Goal: Task Accomplishment & Management: Complete application form

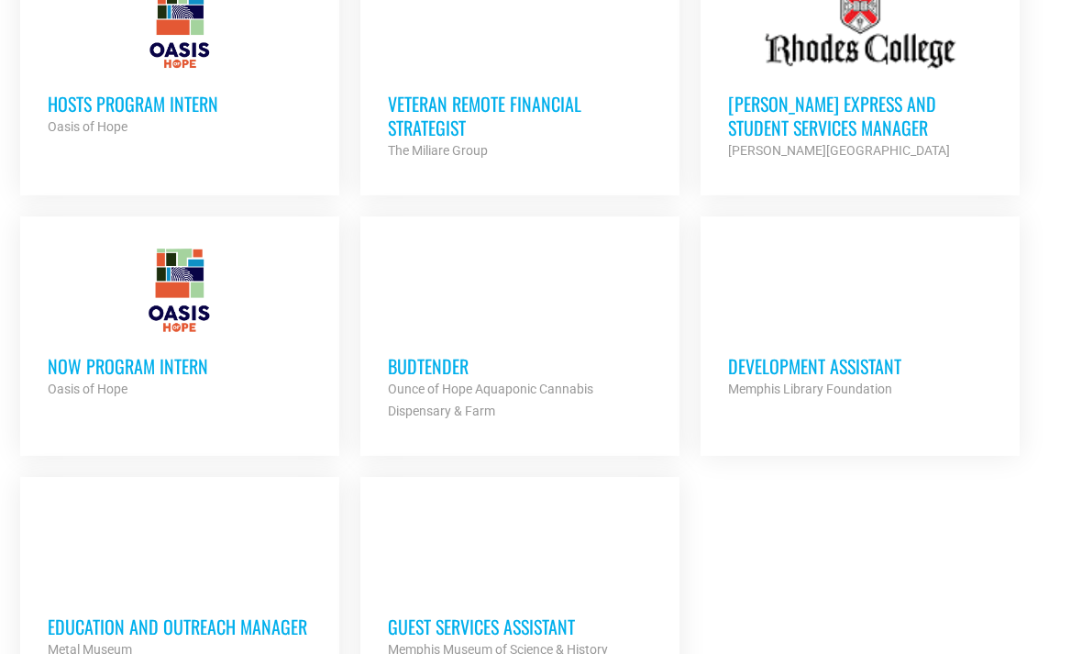
scroll to position [1933, 0]
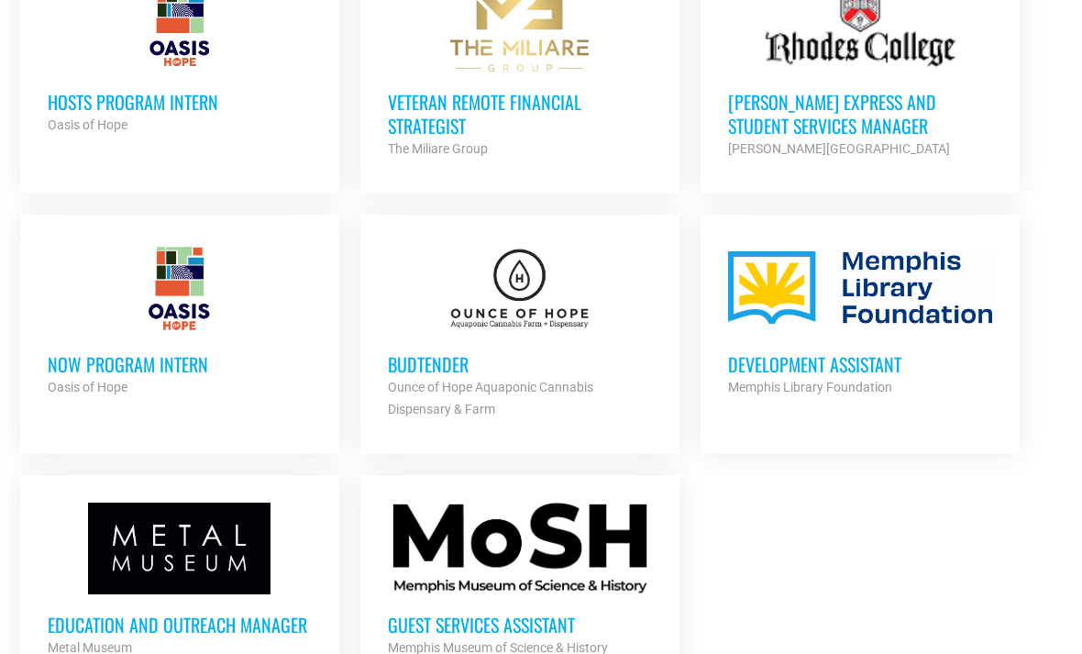
click at [578, 540] on div at bounding box center [520, 549] width 264 height 92
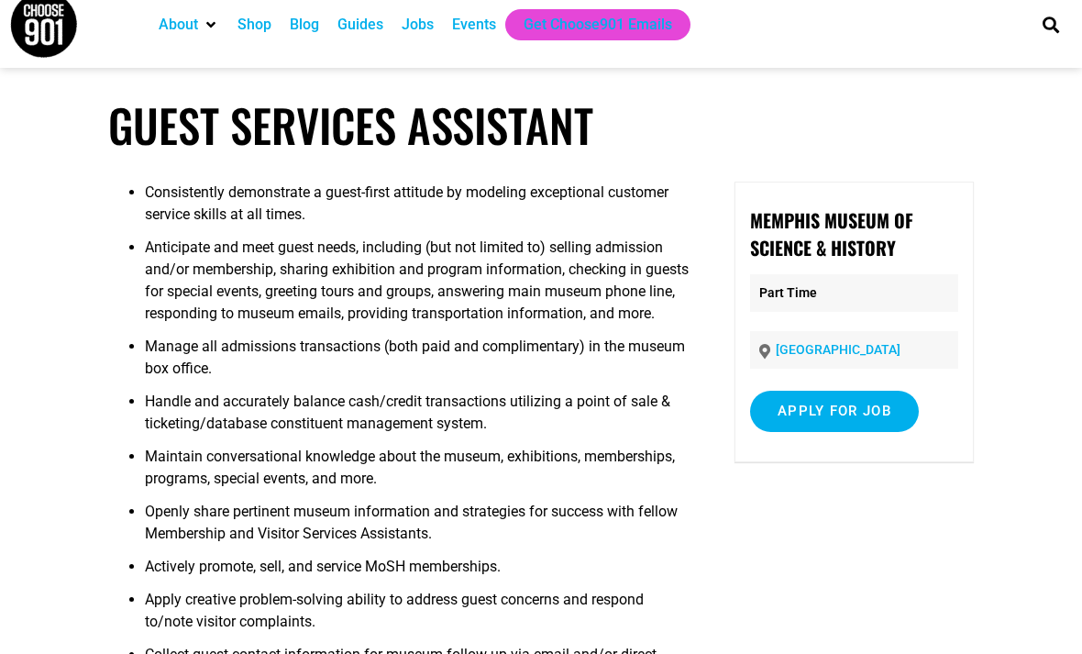
scroll to position [19, 0]
click at [876, 422] on input "Apply for job" at bounding box center [834, 411] width 169 height 41
click at [863, 500] on link "[DOMAIN_NAME]" at bounding box center [848, 490] width 112 height 17
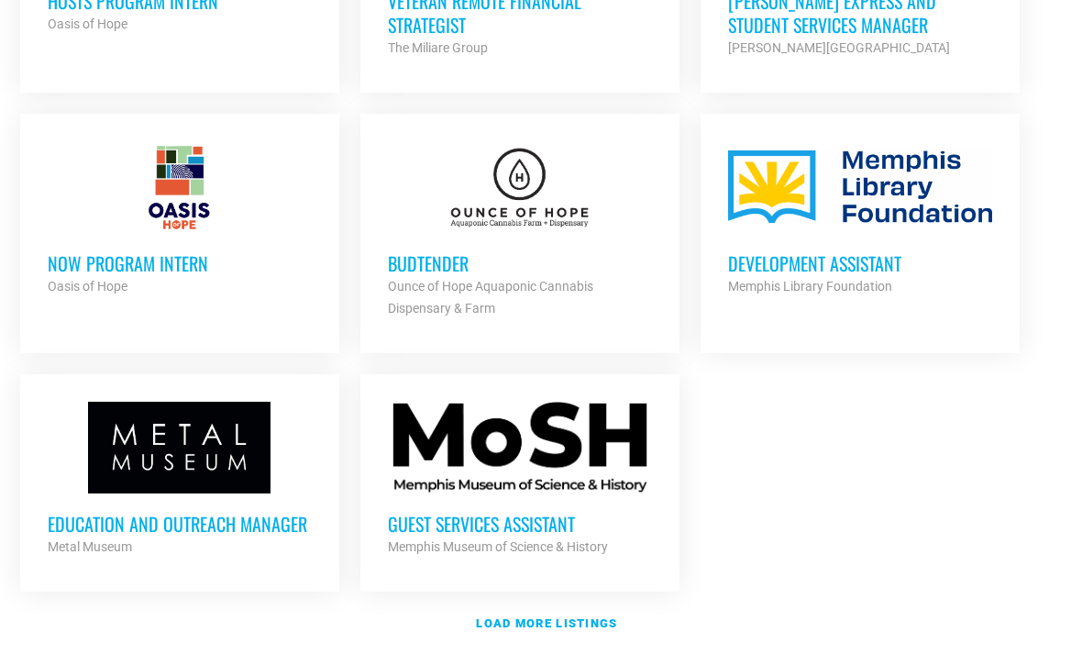
scroll to position [2072, 0]
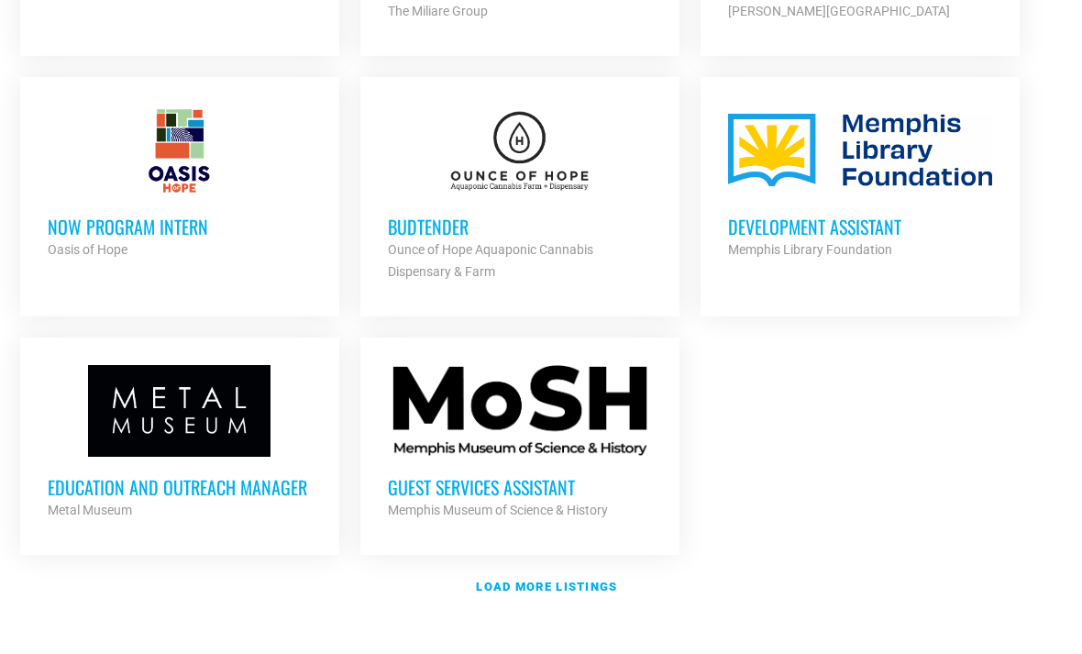
click at [591, 566] on link "Load more listings" at bounding box center [540, 587] width 1063 height 42
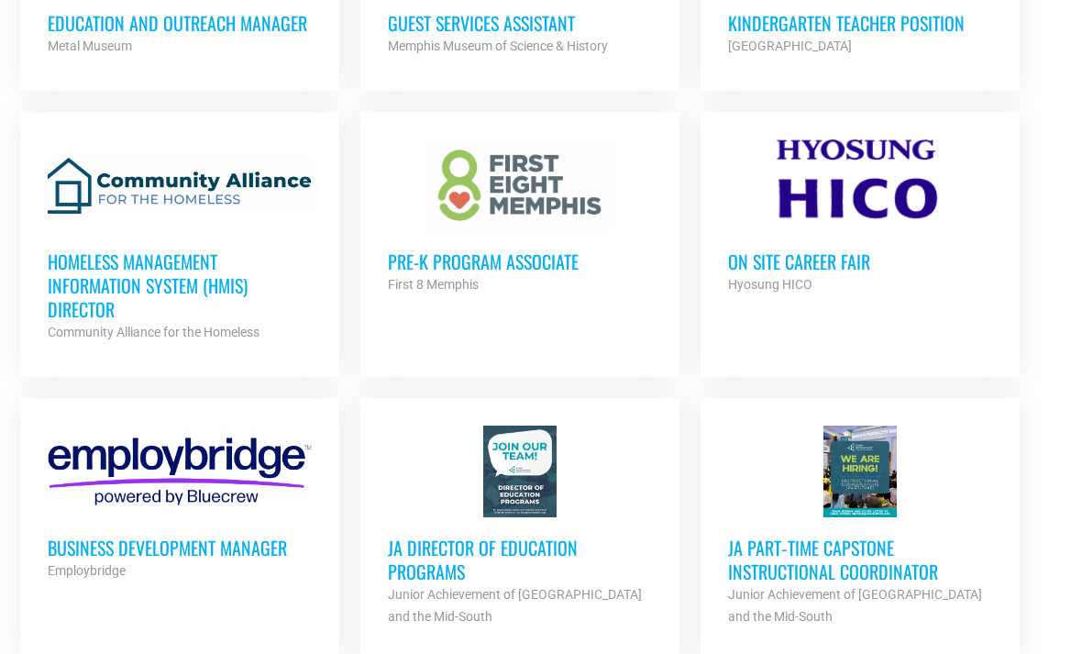
scroll to position [2536, 0]
click at [534, 258] on link "Pre-K Program Associate First 8 Memphis Partner Org Full Time" at bounding box center [519, 217] width 319 height 211
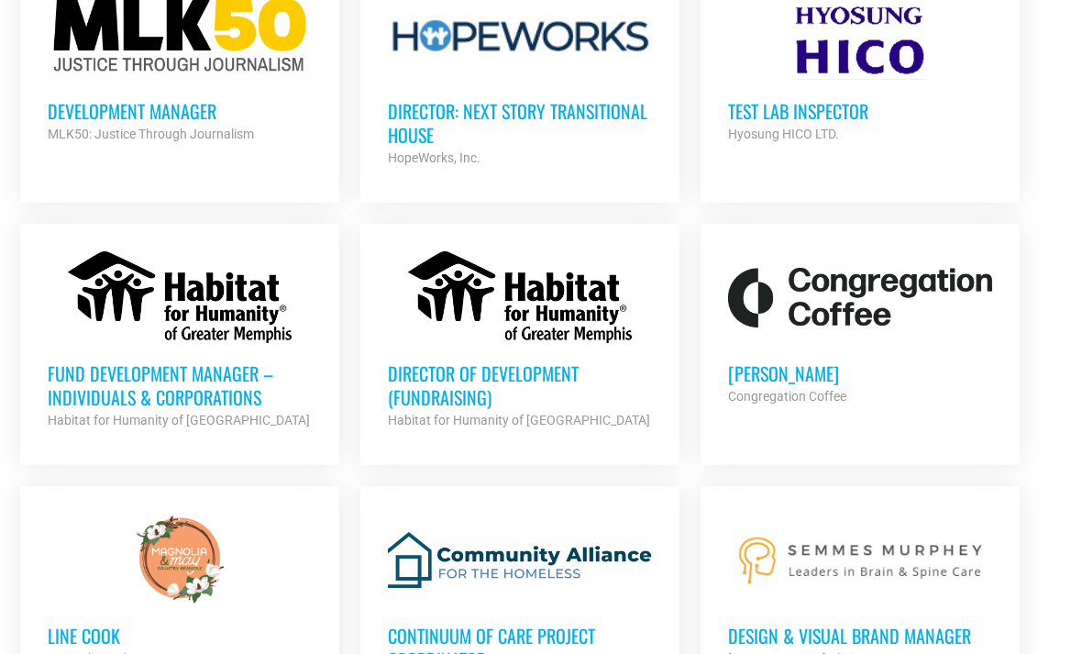
scroll to position [3571, 0]
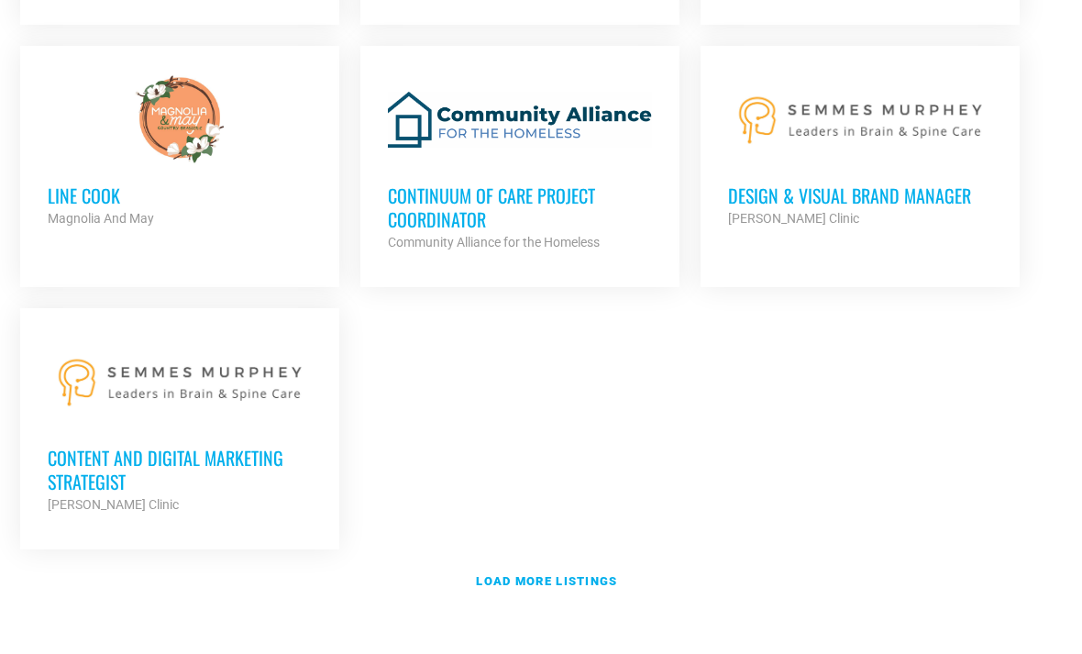
click at [608, 561] on link "Load more listings" at bounding box center [540, 582] width 1063 height 42
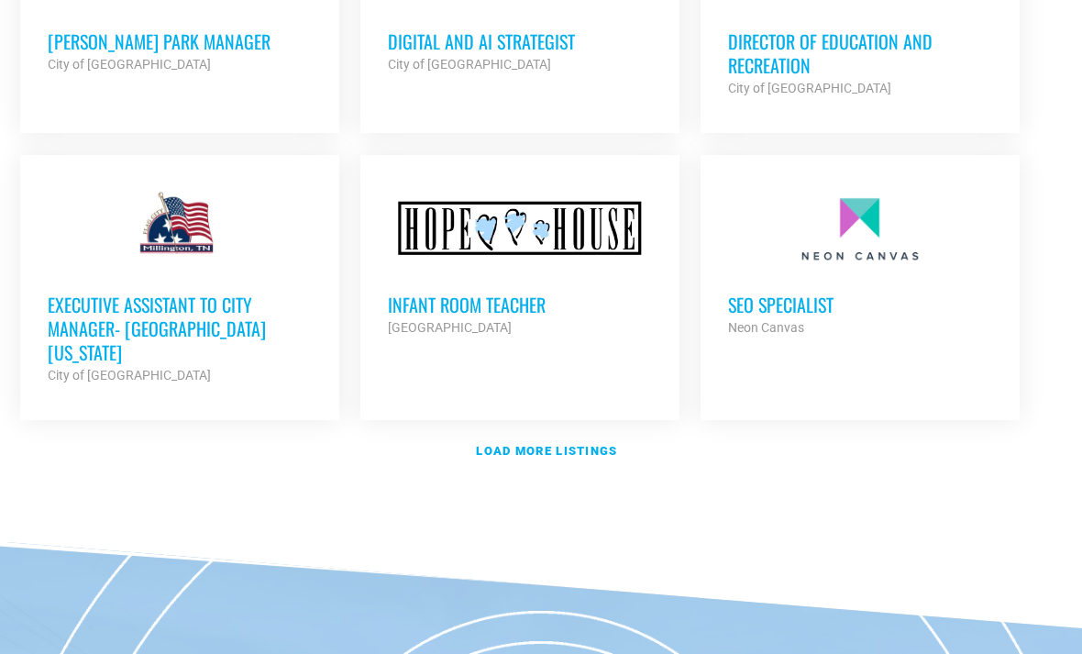
scroll to position [5771, 0]
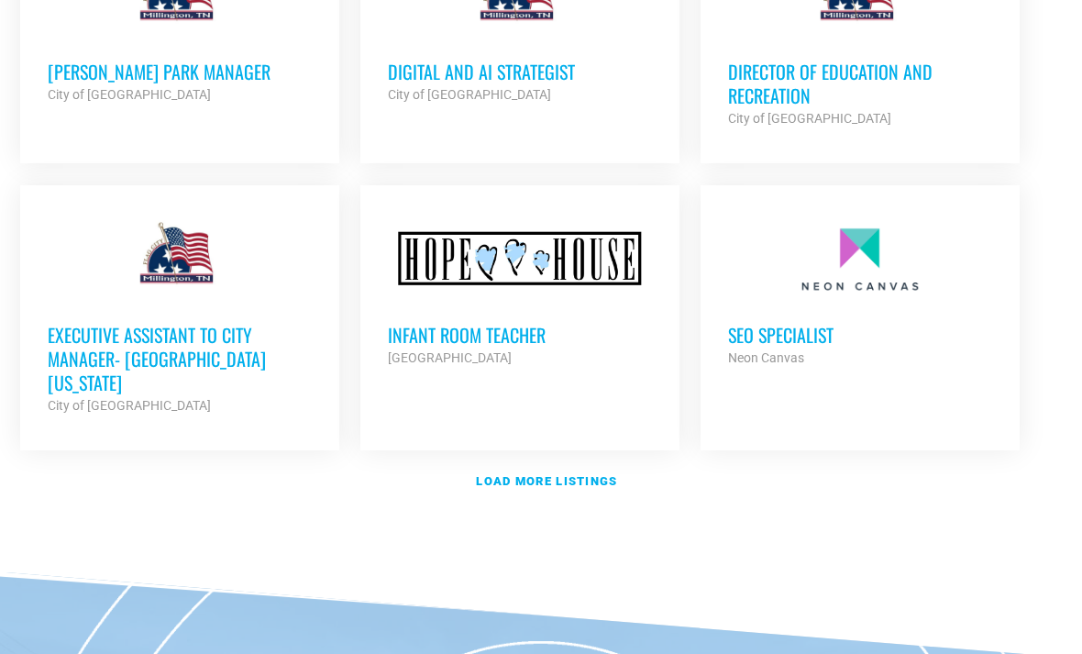
click at [598, 460] on link "Load more listings" at bounding box center [540, 481] width 1063 height 42
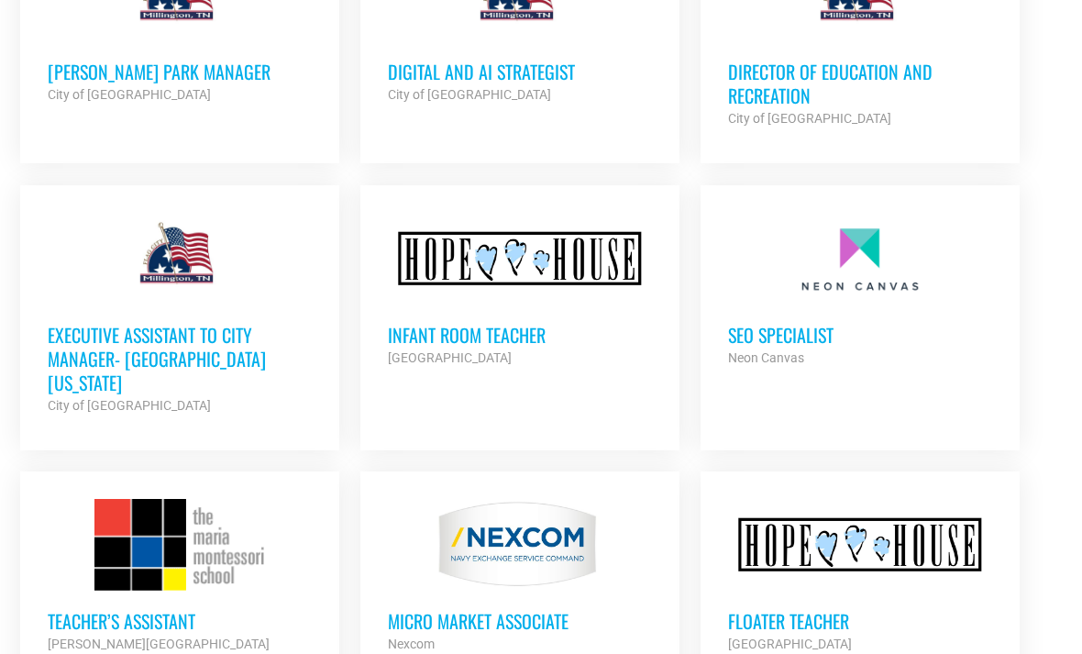
click at [500, 323] on h3 "Infant Room Teacher" at bounding box center [520, 335] width 264 height 24
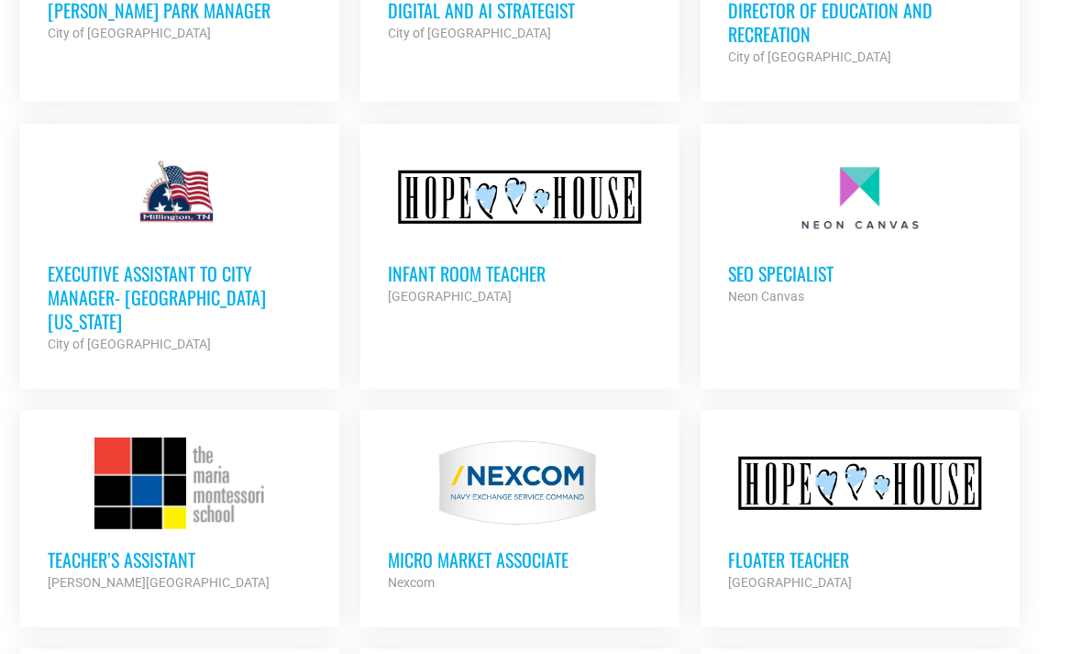
scroll to position [5830, 0]
click at [817, 549] on h3 "Floater Teacher" at bounding box center [860, 561] width 264 height 24
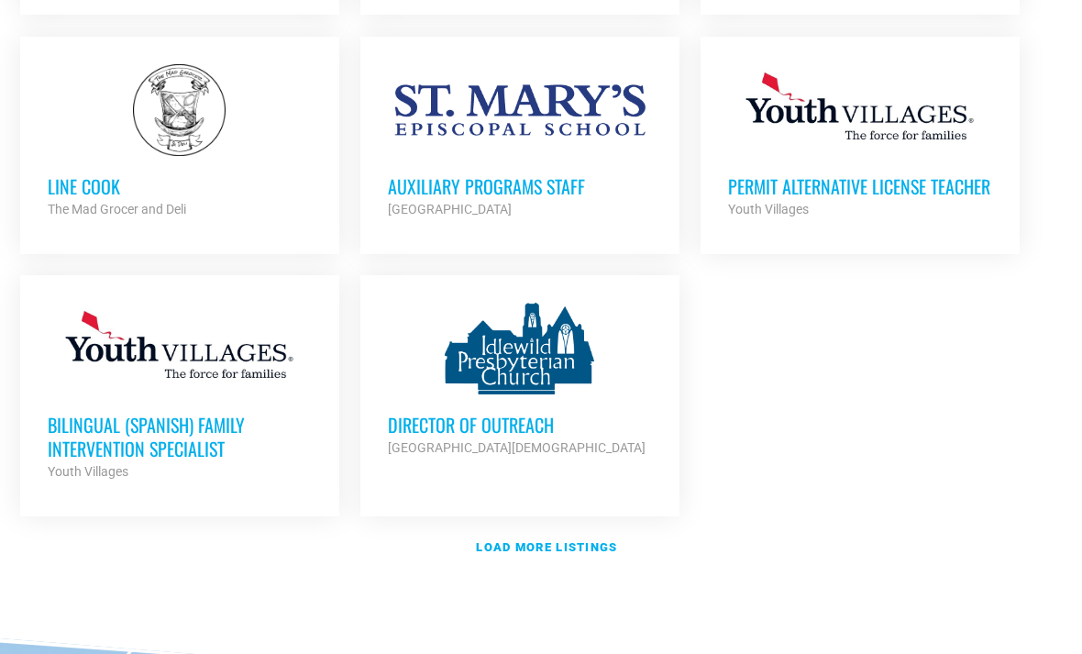
scroll to position [7471, 0]
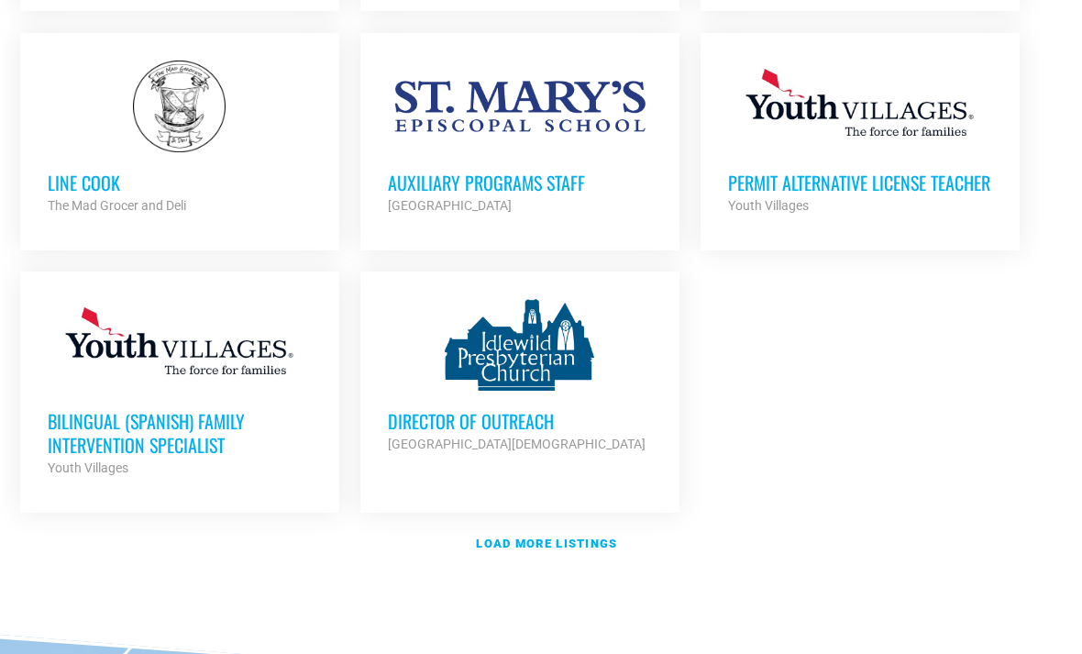
click at [601, 536] on strong "Load more listings" at bounding box center [546, 543] width 141 height 14
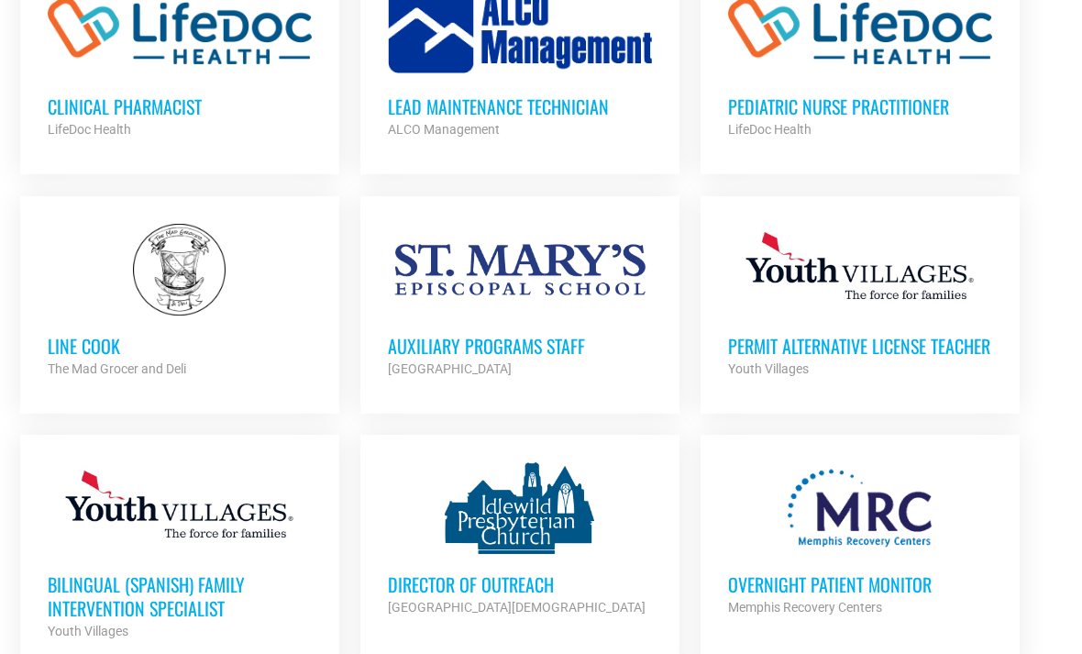
scroll to position [7310, 0]
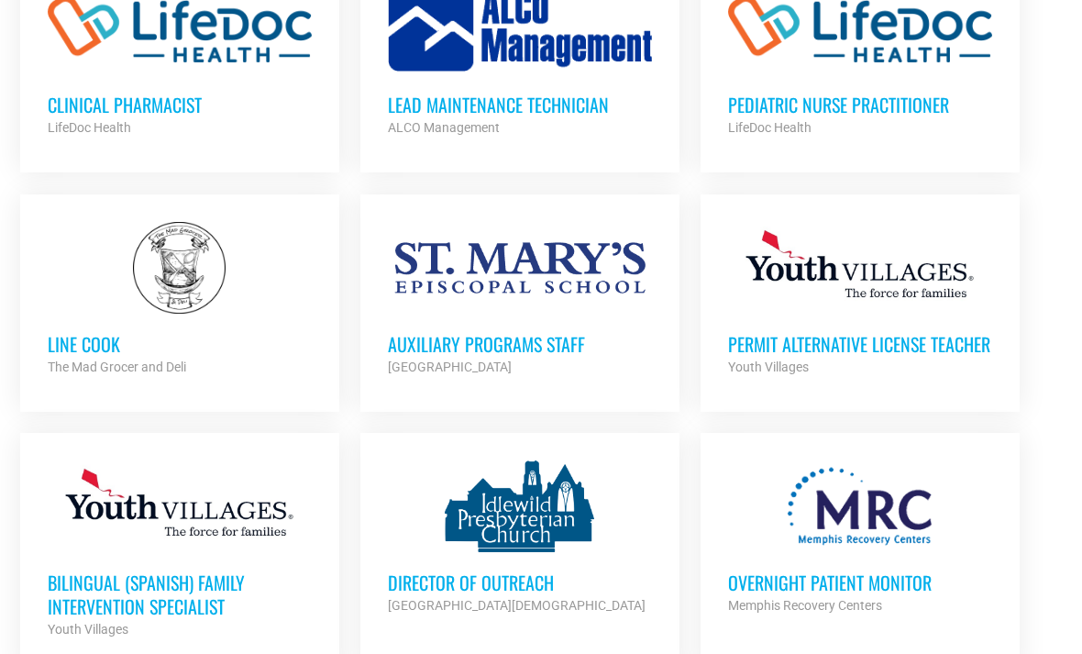
click at [895, 570] on h3 "Overnight Patient Monitor" at bounding box center [860, 582] width 264 height 24
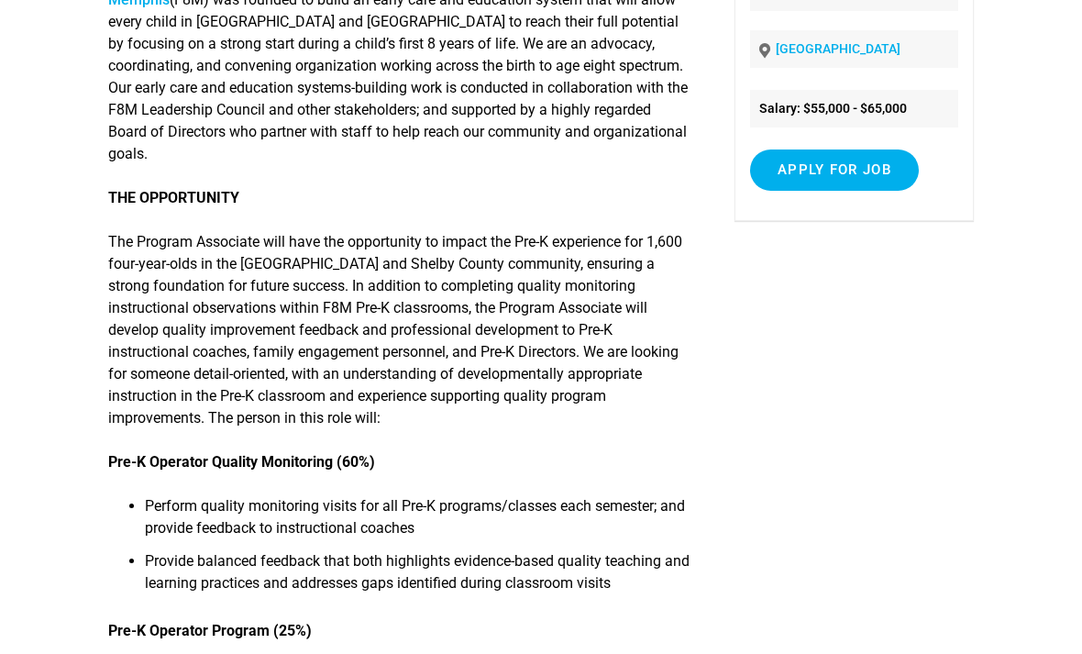
scroll to position [292, 0]
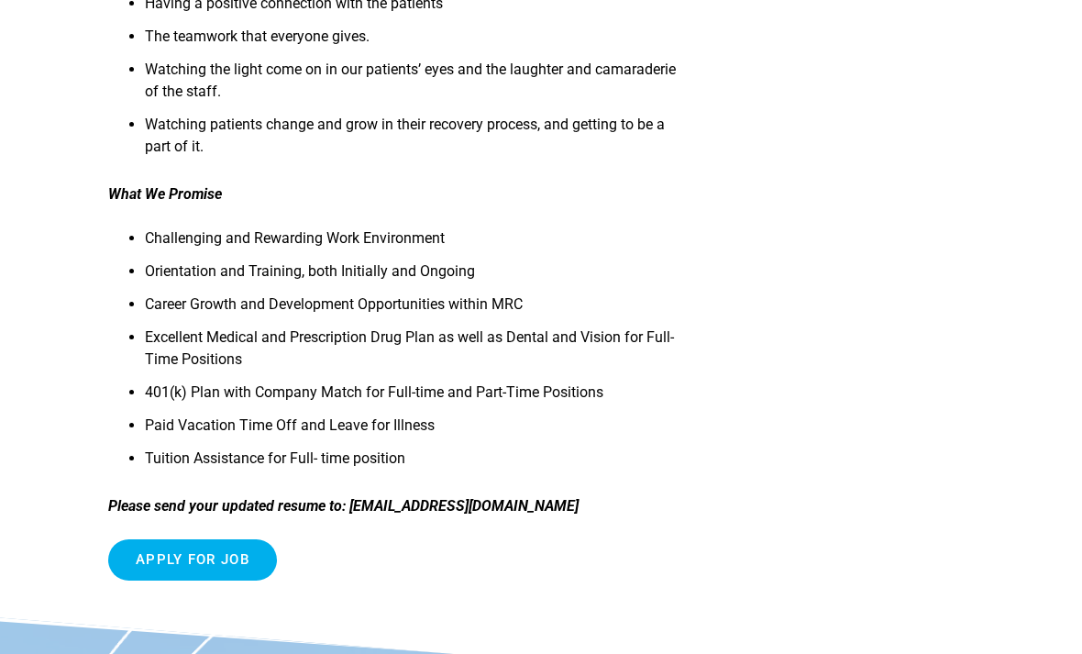
scroll to position [835, 0]
